Goal: Task Accomplishment & Management: Complete application form

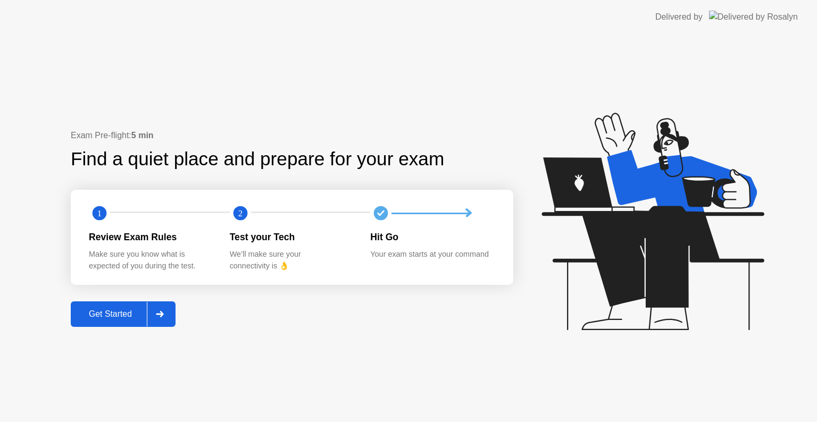
click at [111, 316] on div "Get Started" at bounding box center [110, 315] width 73 height 10
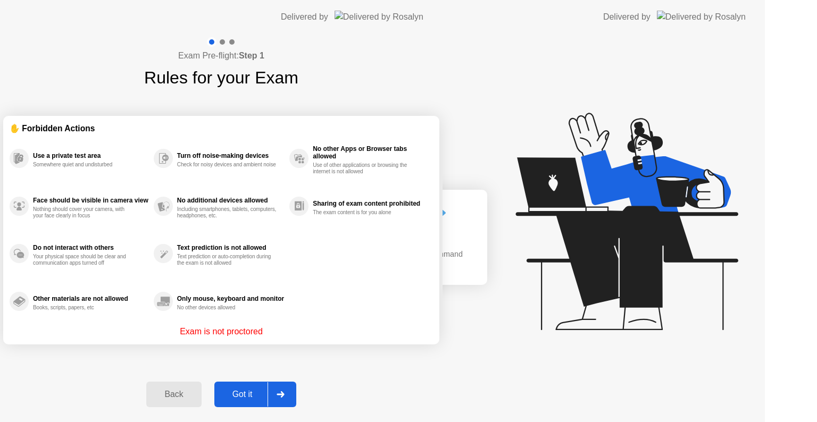
click at [111, 316] on div "Exam Pre-flight: Step 1 Rules for your Exam ✋ Forbidden Actions Use a private t…" at bounding box center [221, 228] width 442 height 388
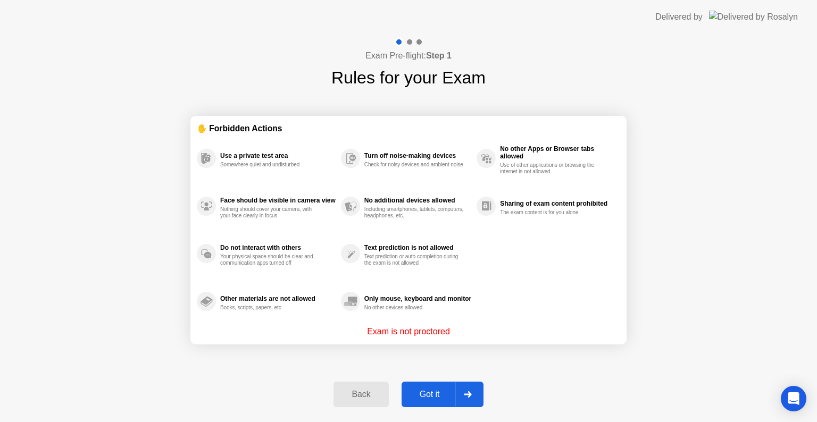
click at [435, 398] on div "Got it" at bounding box center [430, 395] width 50 height 10
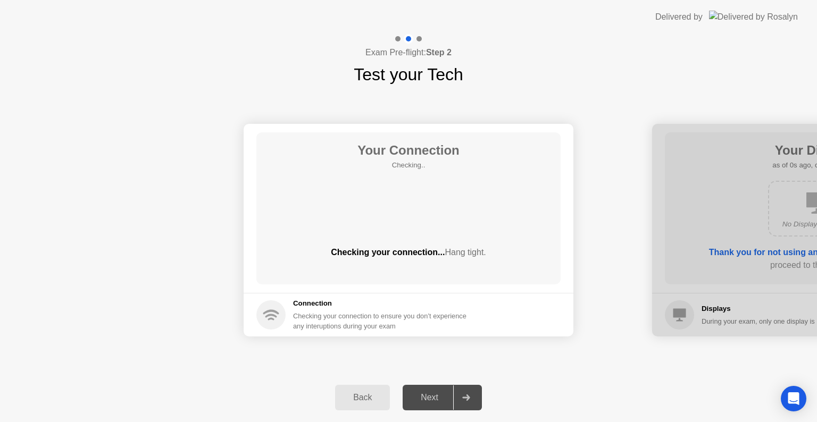
click at [435, 398] on div "Next" at bounding box center [429, 398] width 47 height 10
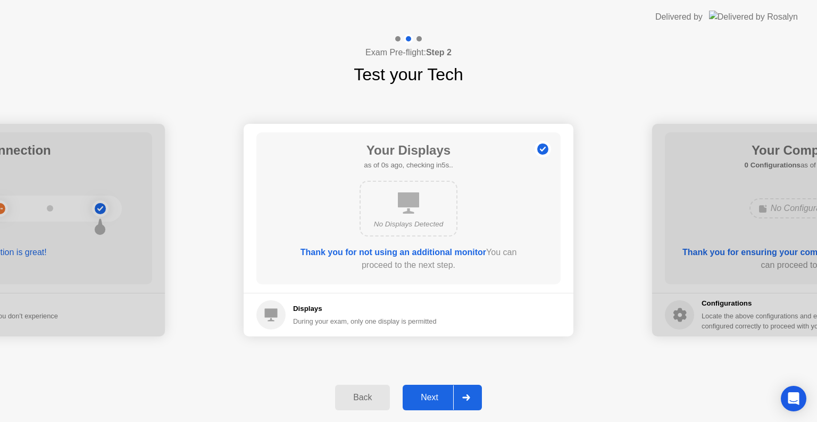
click at [435, 398] on div "Next" at bounding box center [429, 398] width 47 height 10
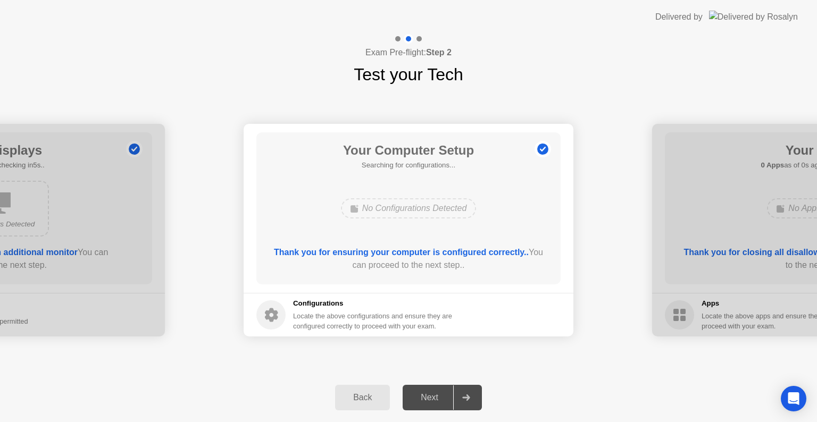
click at [435, 398] on div "Next" at bounding box center [429, 398] width 47 height 10
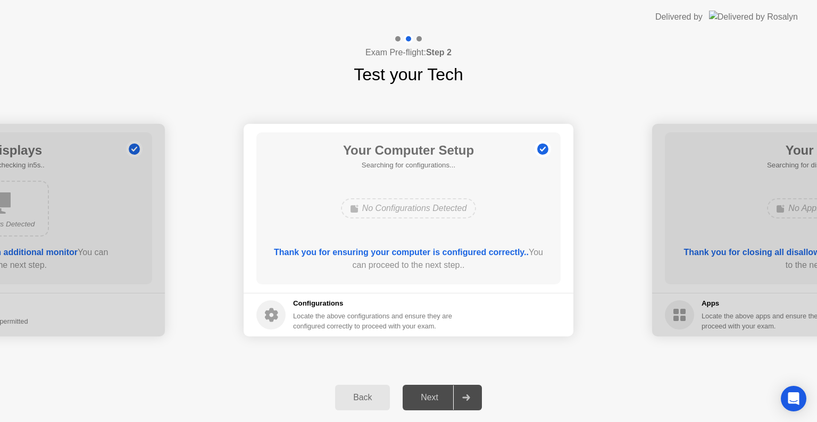
click at [440, 398] on div "Next" at bounding box center [429, 398] width 47 height 10
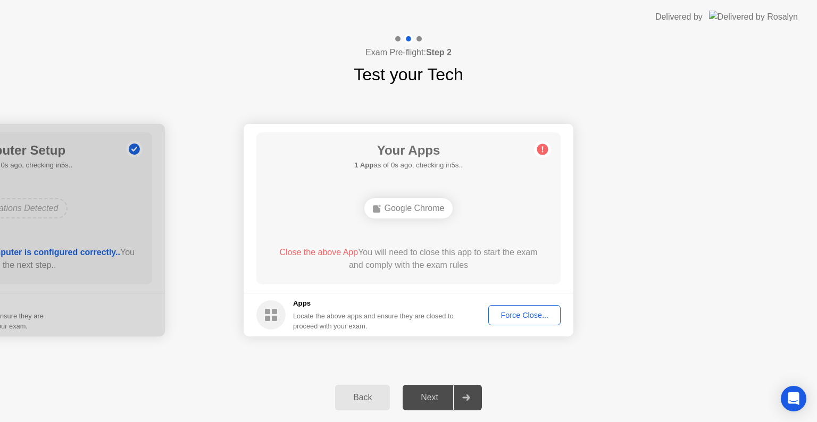
click at [523, 315] on div "Force Close..." at bounding box center [524, 315] width 65 height 9
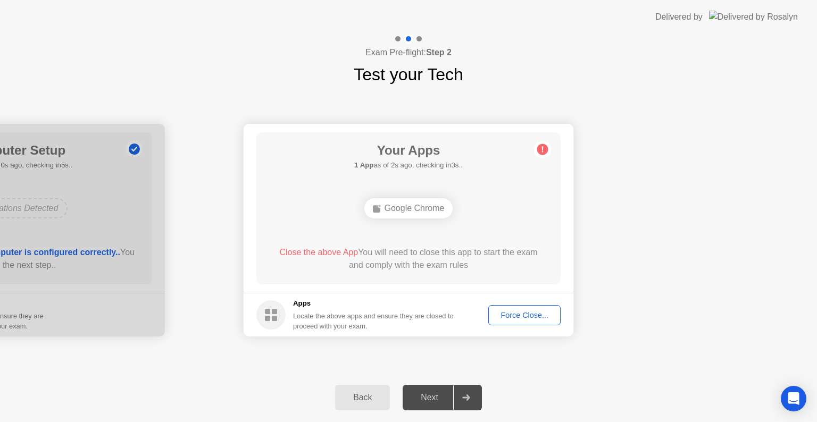
click at [521, 307] on button "Force Close..." at bounding box center [524, 315] width 72 height 20
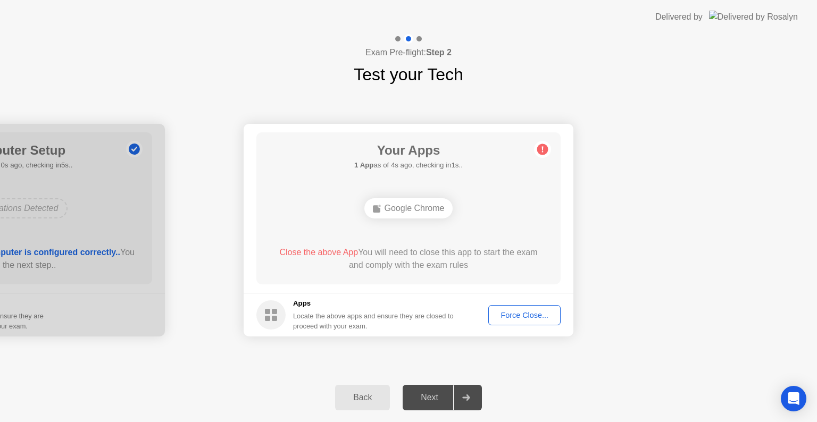
click at [506, 315] on div "Force Close..." at bounding box center [524, 315] width 65 height 9
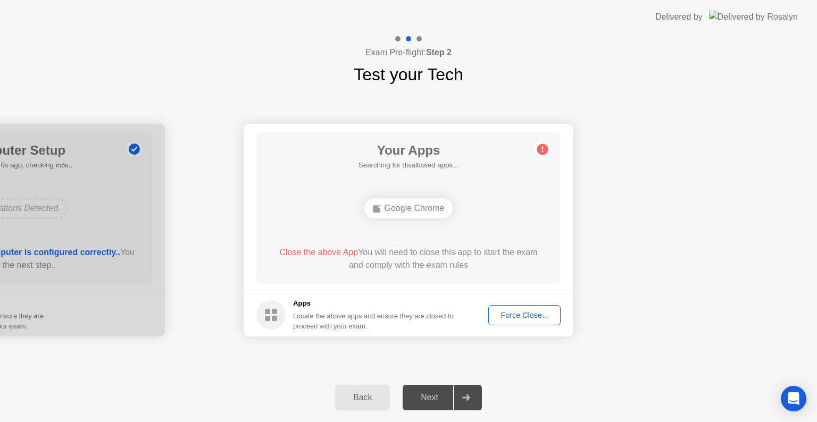
click at [505, 304] on footer "Apps Locate the above apps and ensure they are closed to proceed with your exam…" at bounding box center [409, 315] width 330 height 44
click at [509, 314] on div "Force Close..." at bounding box center [524, 315] width 65 height 9
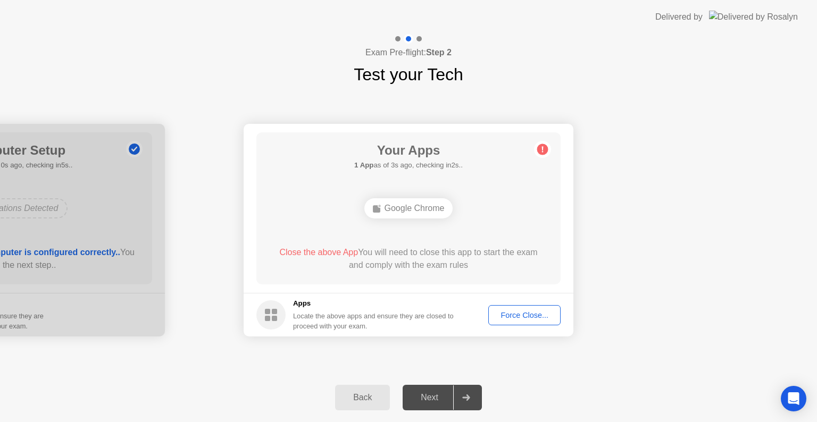
click at [510, 315] on div "Force Close..." at bounding box center [524, 315] width 65 height 9
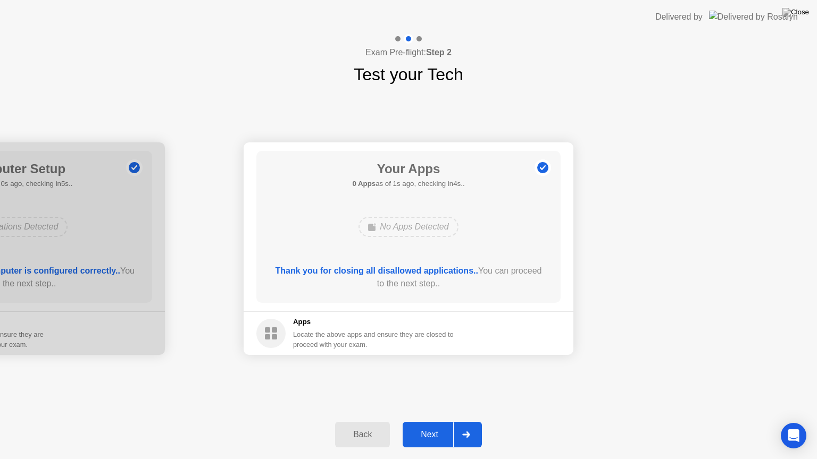
click at [447, 422] on div "Back Next" at bounding box center [408, 435] width 817 height 49
click at [436, 422] on div "Next" at bounding box center [429, 435] width 47 height 10
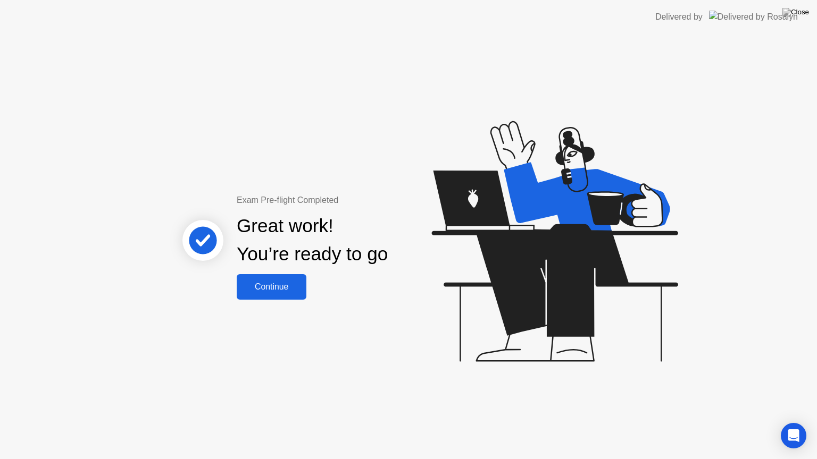
click at [278, 291] on div "Continue" at bounding box center [271, 287] width 63 height 10
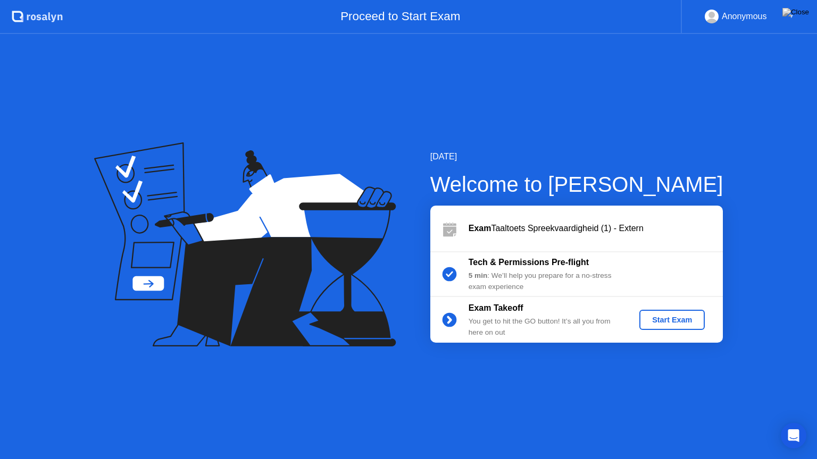
click at [668, 321] on div "Start Exam" at bounding box center [671, 320] width 57 height 9
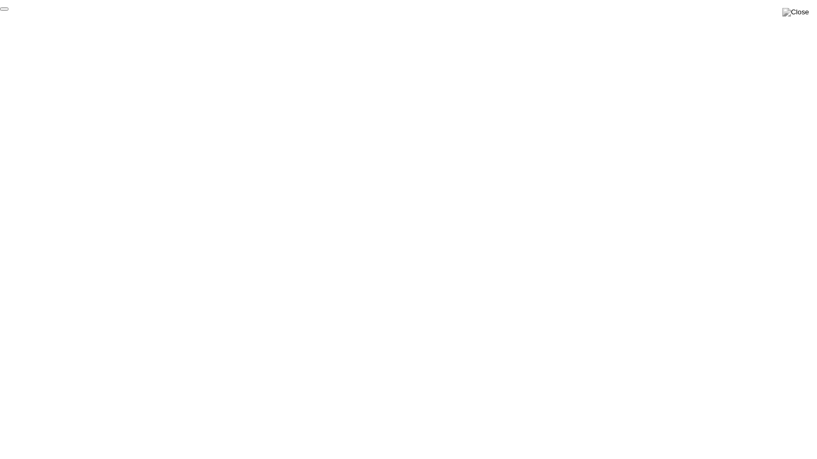
click at [9, 11] on button "End Proctoring Session" at bounding box center [4, 8] width 9 height 3
